Goal: Information Seeking & Learning: Learn about a topic

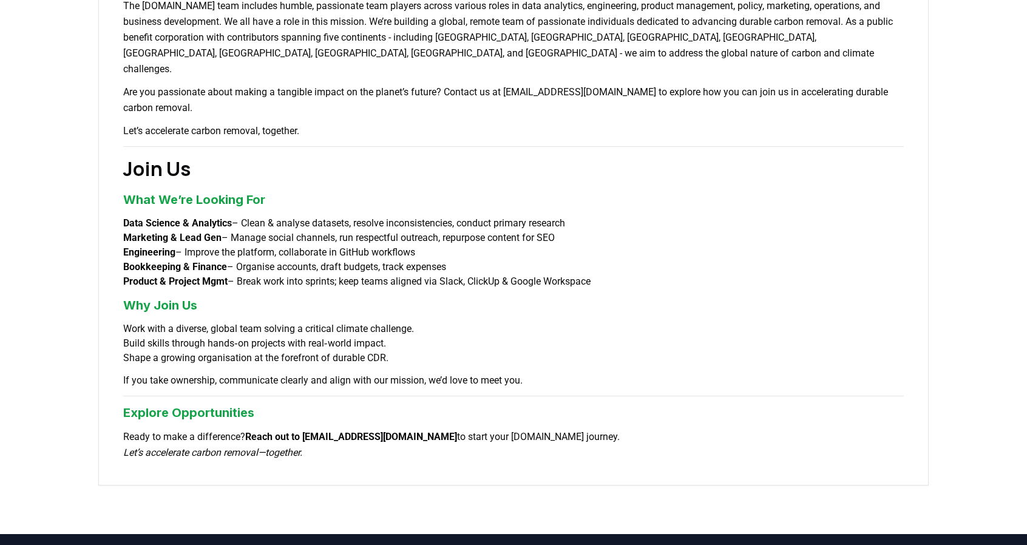
scroll to position [805, 0]
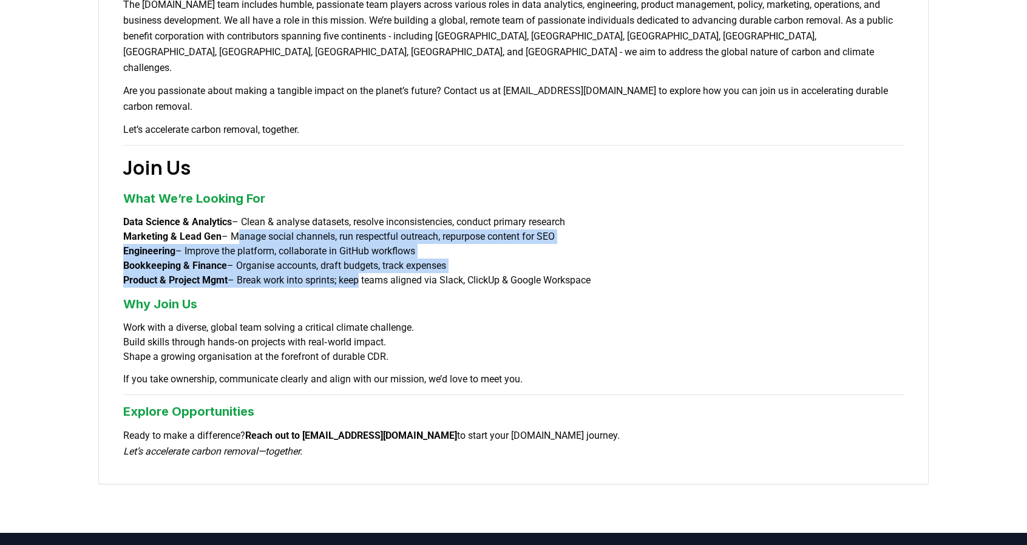
drag, startPoint x: 239, startPoint y: 199, endPoint x: 370, endPoint y: 241, distance: 137.7
click at [370, 241] on ul "Data Science & Analytics – Clean & analyse datasets, resolve inconsistencies, c…" at bounding box center [513, 251] width 781 height 73
click at [370, 273] on li "Product & Project Mgmt – Break work into sprints; keep teams aligned via Slack,…" at bounding box center [513, 280] width 781 height 15
drag, startPoint x: 370, startPoint y: 241, endPoint x: 321, endPoint y: 188, distance: 72.2
click at [321, 215] on ul "Data Science & Analytics – Clean & analyse datasets, resolve inconsistencies, c…" at bounding box center [513, 251] width 781 height 73
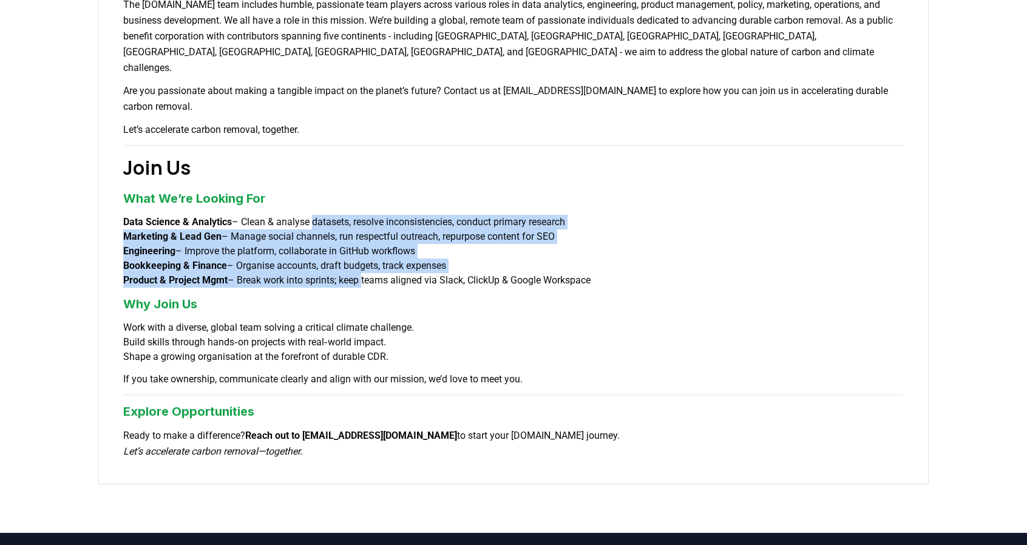
click at [321, 215] on li "Data Science & Analytics – Clean & analyse datasets, resolve inconsistencies, c…" at bounding box center [513, 222] width 781 height 15
drag, startPoint x: 321, startPoint y: 188, endPoint x: 580, endPoint y: 270, distance: 271.1
click at [580, 295] on h3 "Why Join Us" at bounding box center [513, 304] width 781 height 18
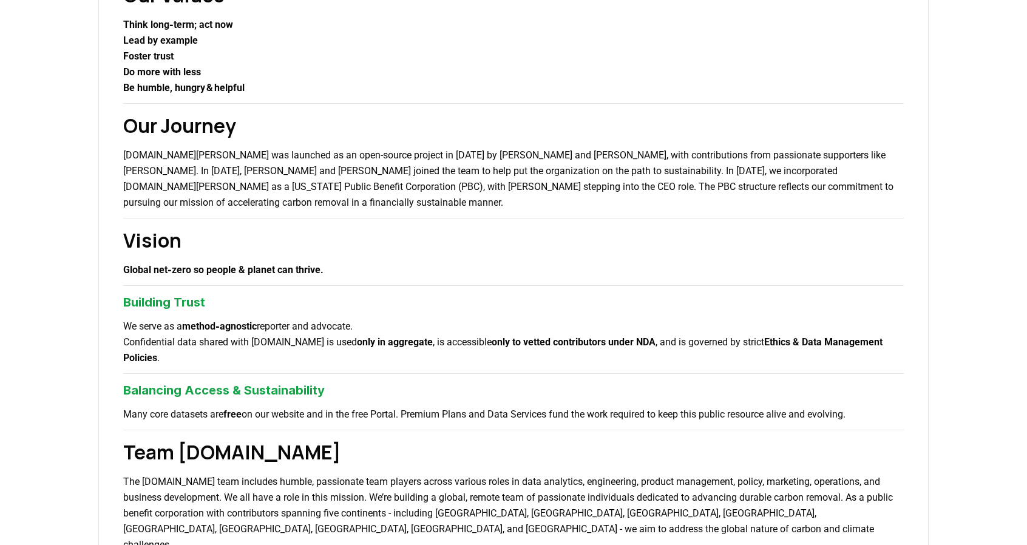
scroll to position [0, 0]
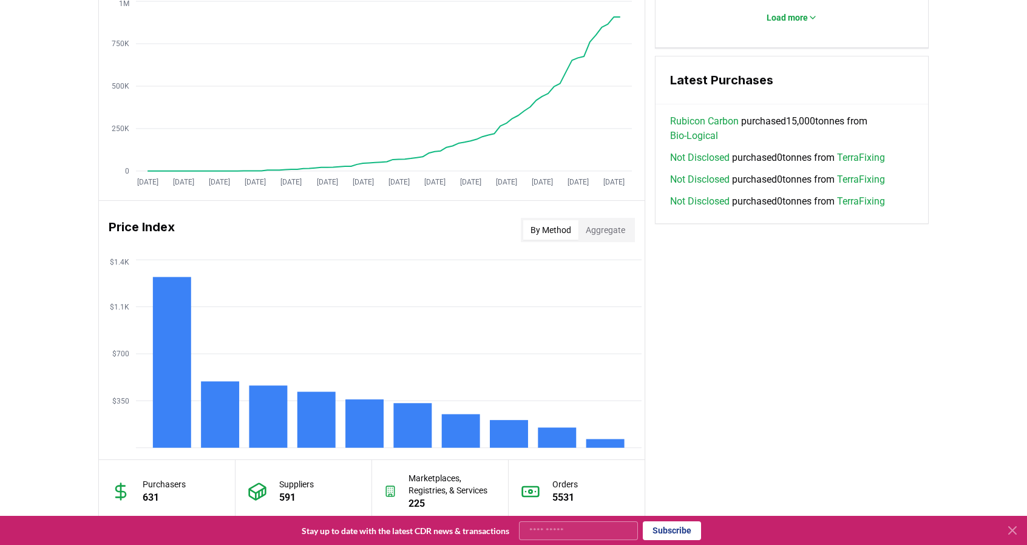
scroll to position [1014, 0]
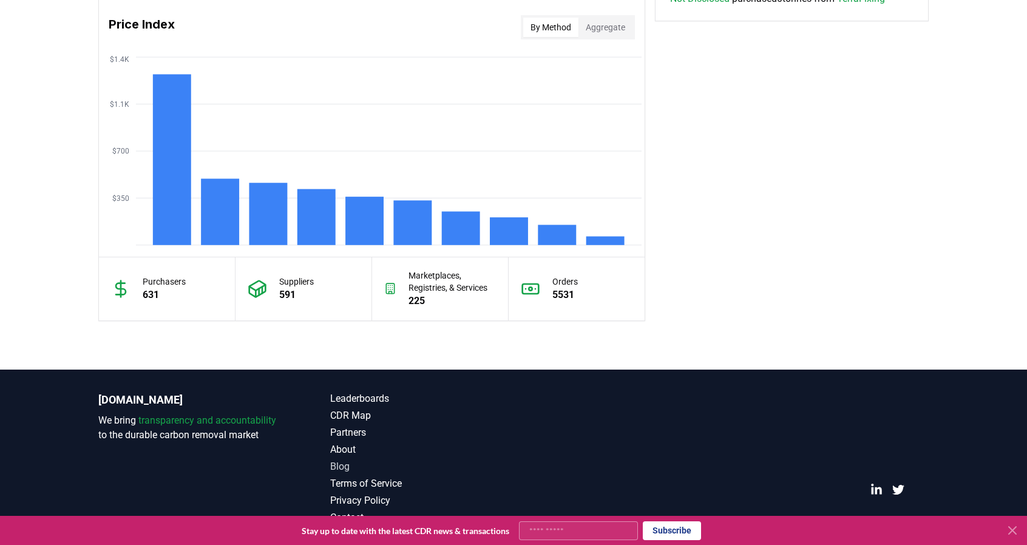
click at [345, 467] on link "Blog" at bounding box center [421, 467] width 183 height 15
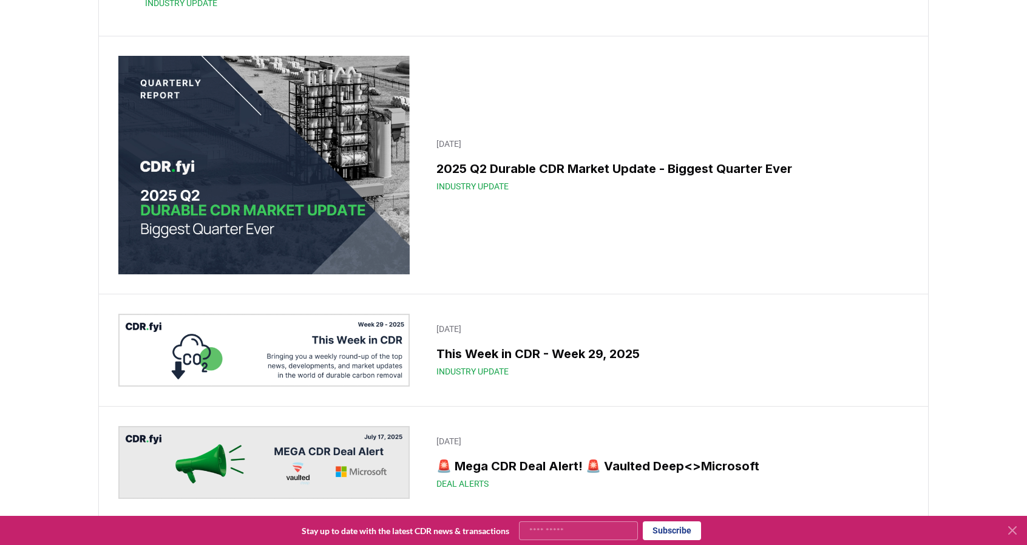
scroll to position [709, 0]
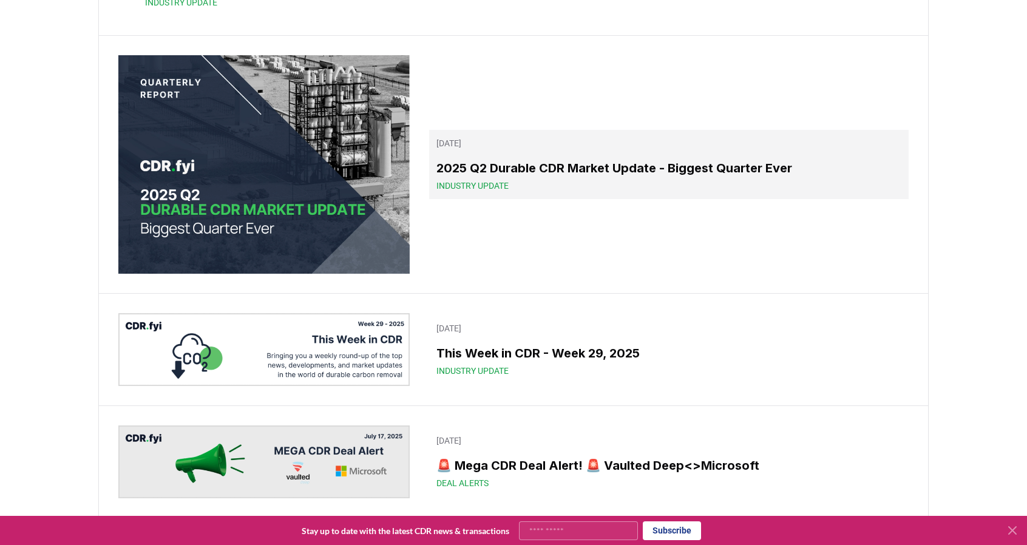
click at [464, 192] on span "Industry Update" at bounding box center [473, 186] width 72 height 12
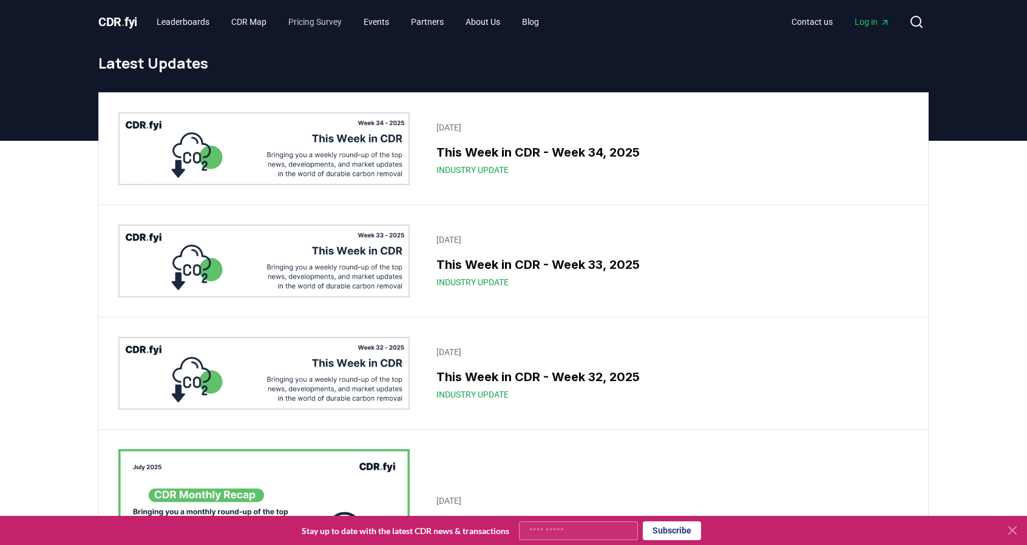
scroll to position [709, 0]
